Goal: Book appointment/travel/reservation

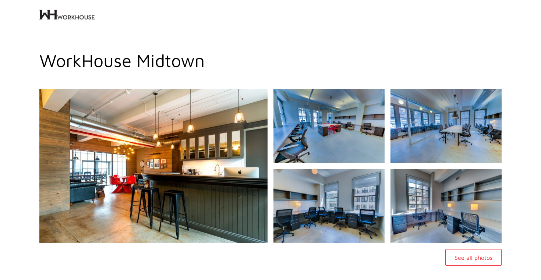
click at [68, 19] on img at bounding box center [66, 14] width 55 height 29
click at [77, 18] on img at bounding box center [66, 14] width 55 height 29
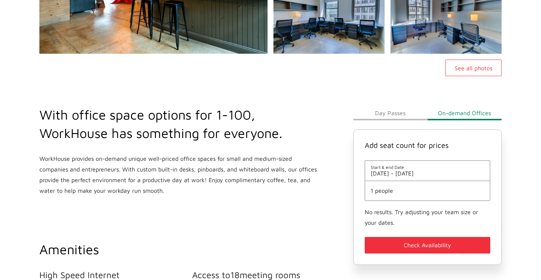
scroll to position [191, 0]
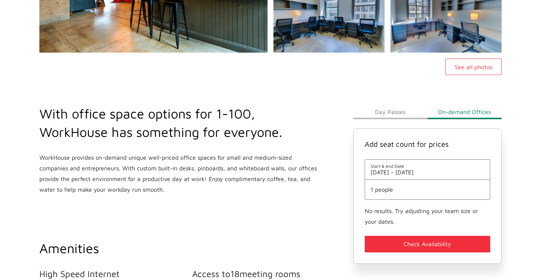
click at [388, 122] on div "Day Passes On-demand Offices Add seat count for prices Start & end Date [DATE] …" at bounding box center [428, 184] width 148 height 159
click at [388, 112] on button "Day Passes" at bounding box center [391, 112] width 74 height 15
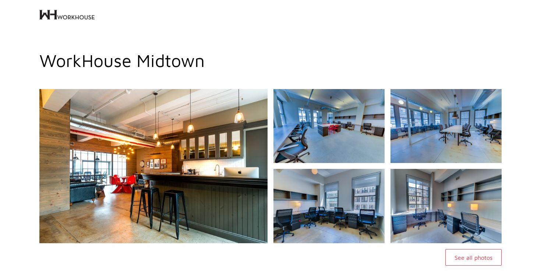
click at [70, 15] on img at bounding box center [66, 14] width 55 height 29
